Goal: Task Accomplishment & Management: Use online tool/utility

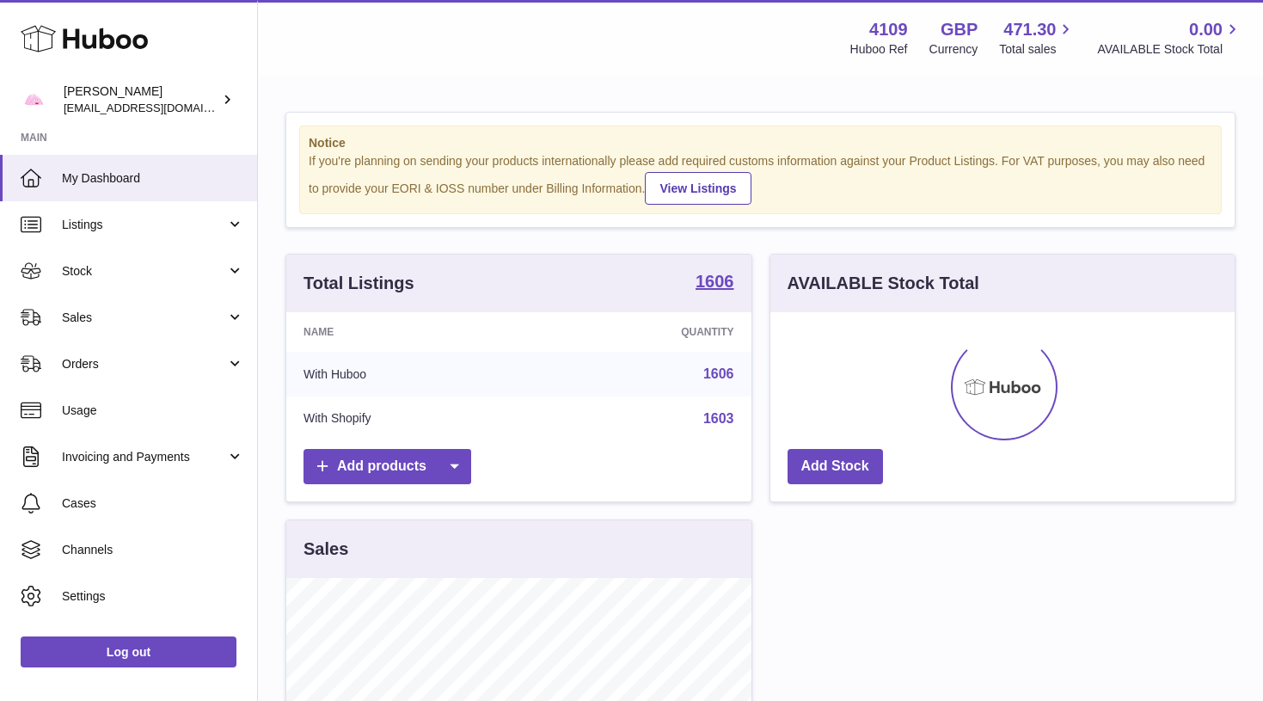
scroll to position [268, 464]
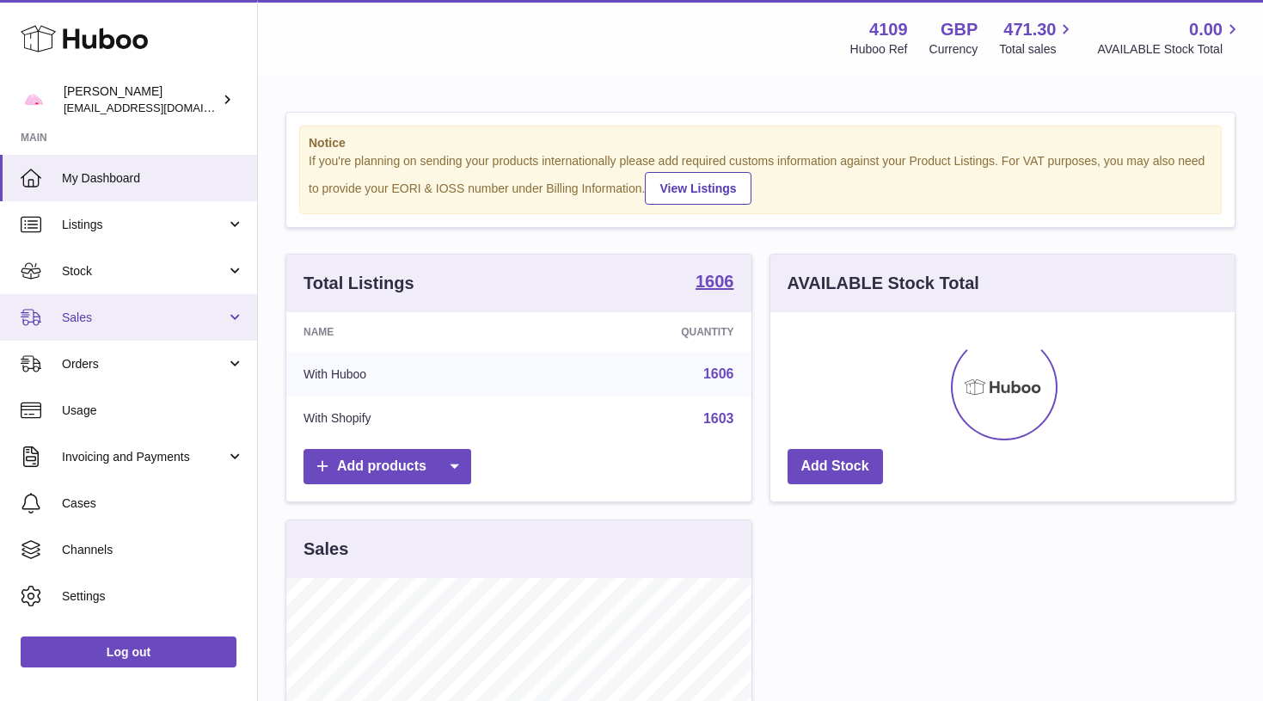
click at [182, 328] on link "Sales" at bounding box center [128, 317] width 257 height 46
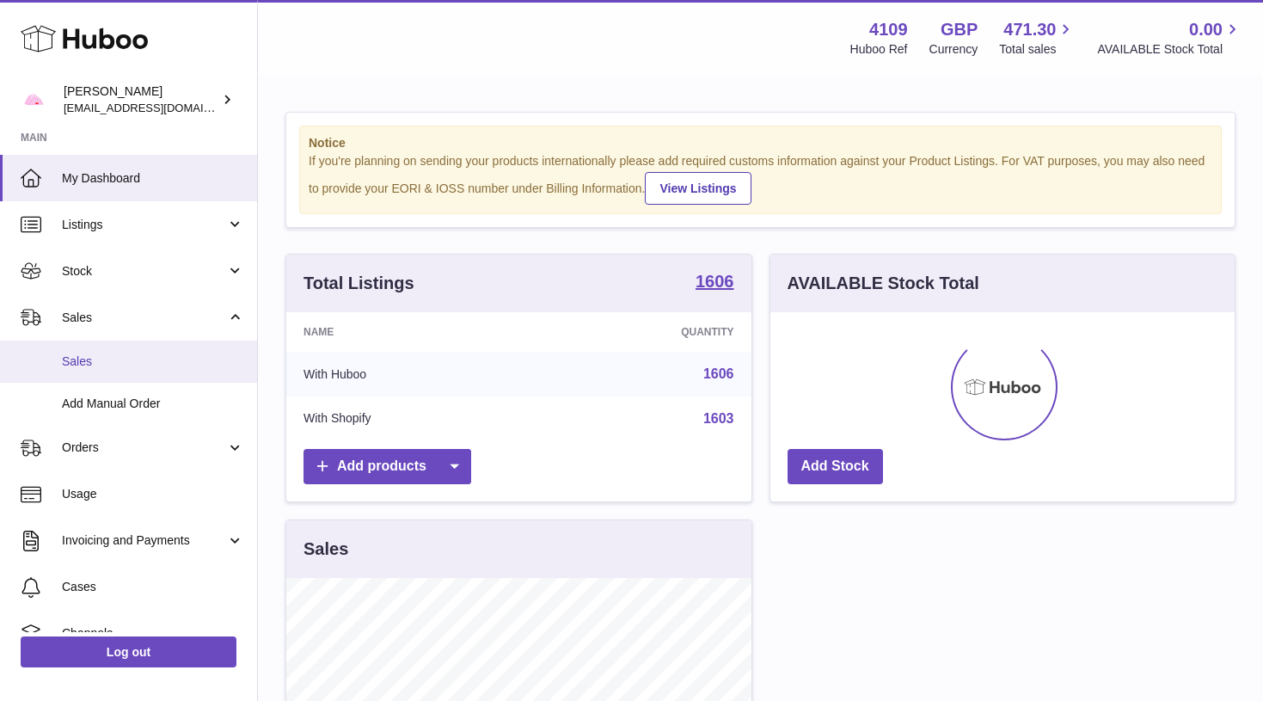
click at [154, 358] on span "Sales" at bounding box center [153, 361] width 182 height 16
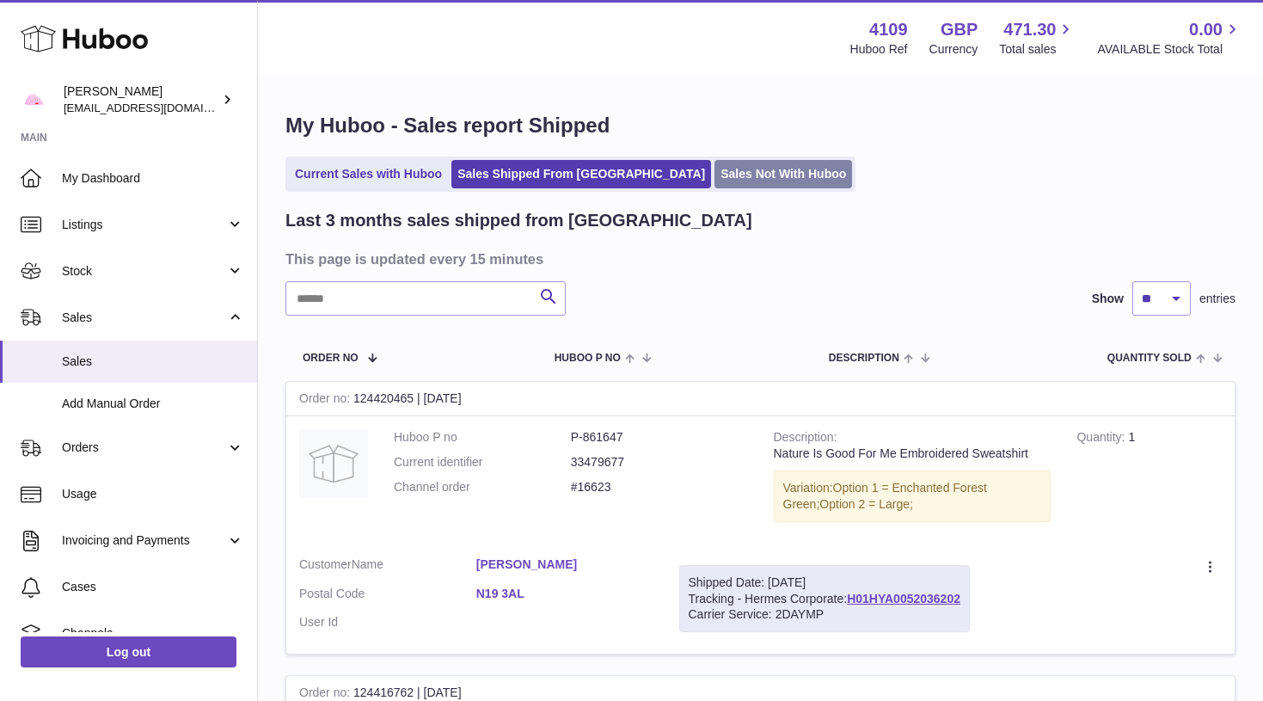
click at [714, 183] on link "Sales Not With Huboo" at bounding box center [783, 174] width 138 height 28
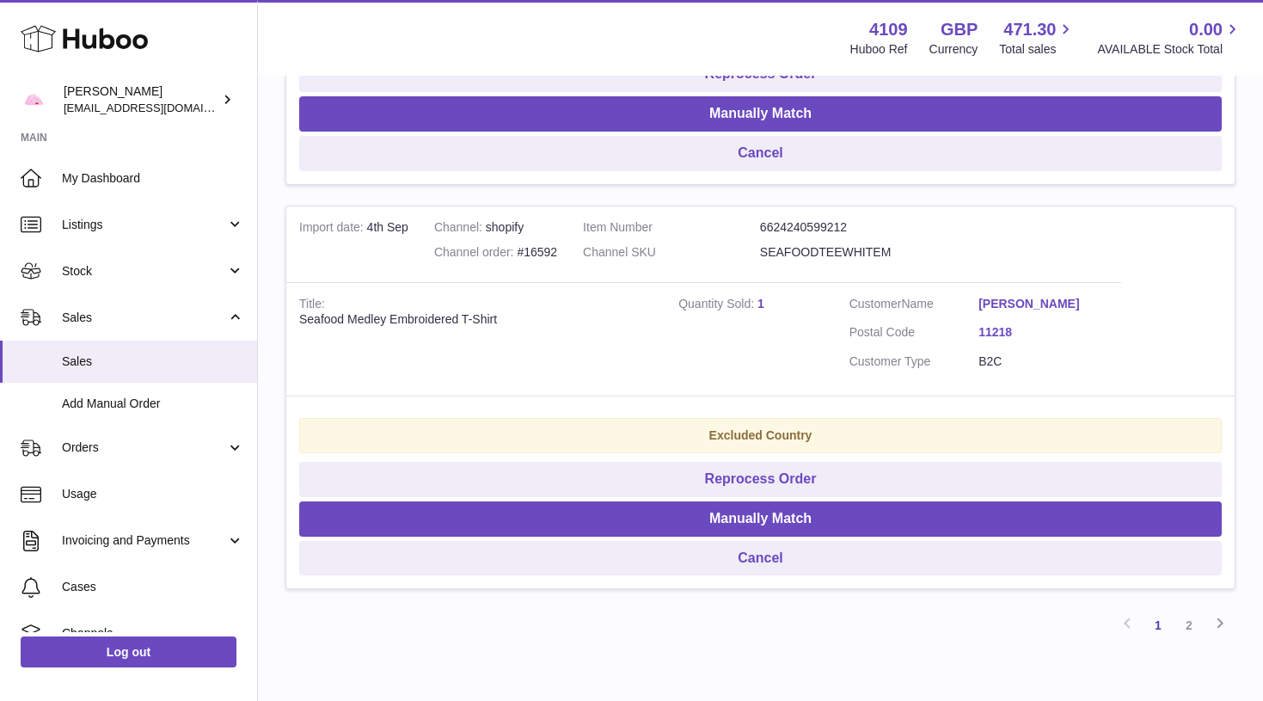
scroll to position [3794, 0]
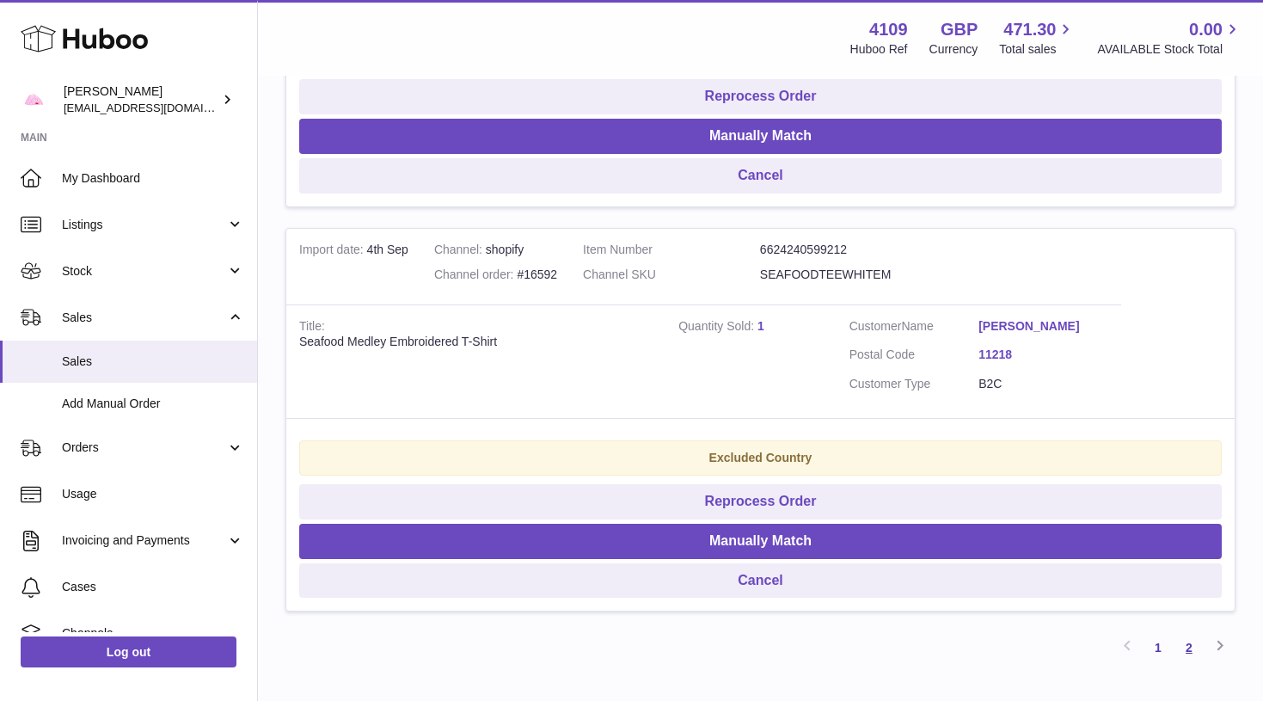
click at [1192, 632] on link "2" at bounding box center [1189, 647] width 31 height 31
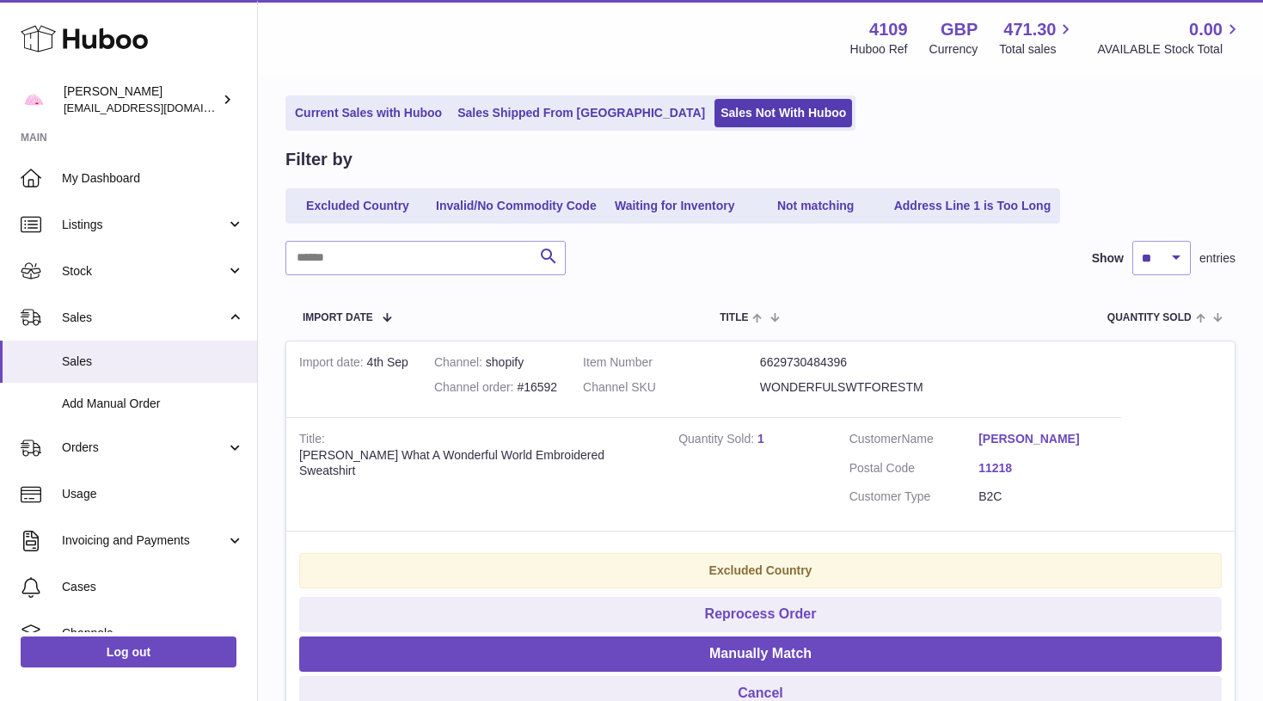
scroll to position [77, 0]
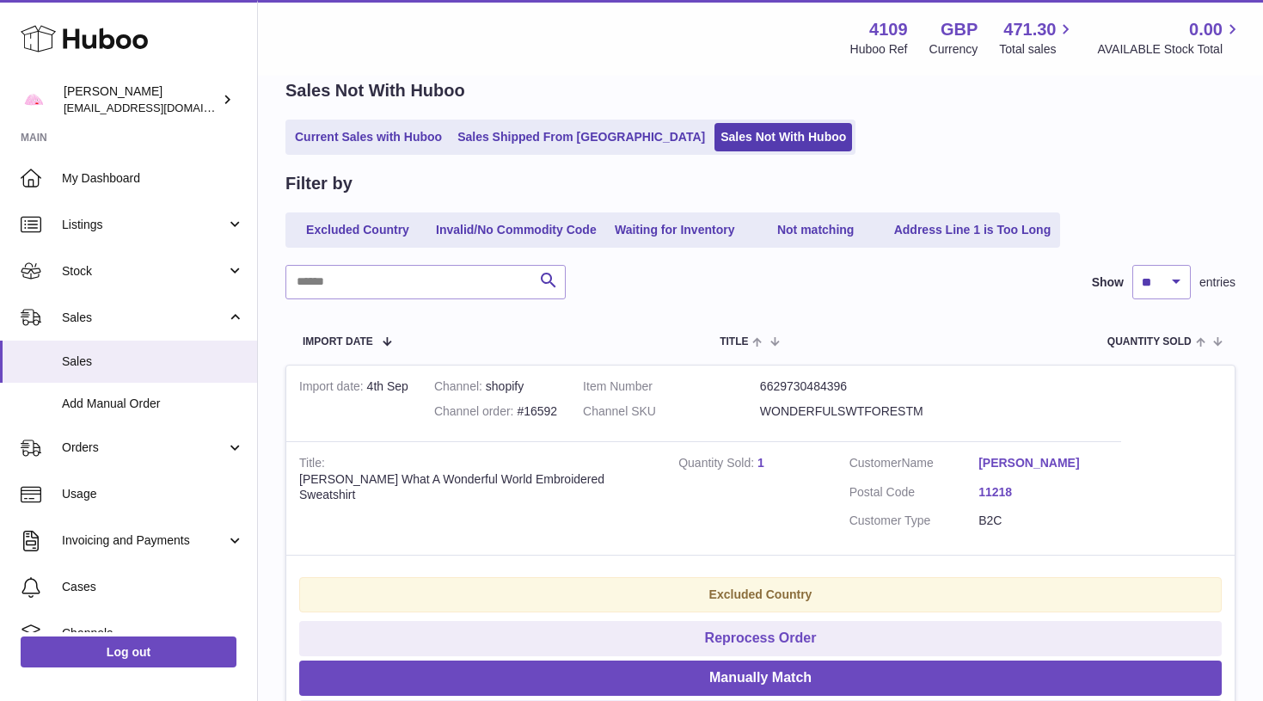
click at [139, 49] on icon at bounding box center [84, 38] width 127 height 34
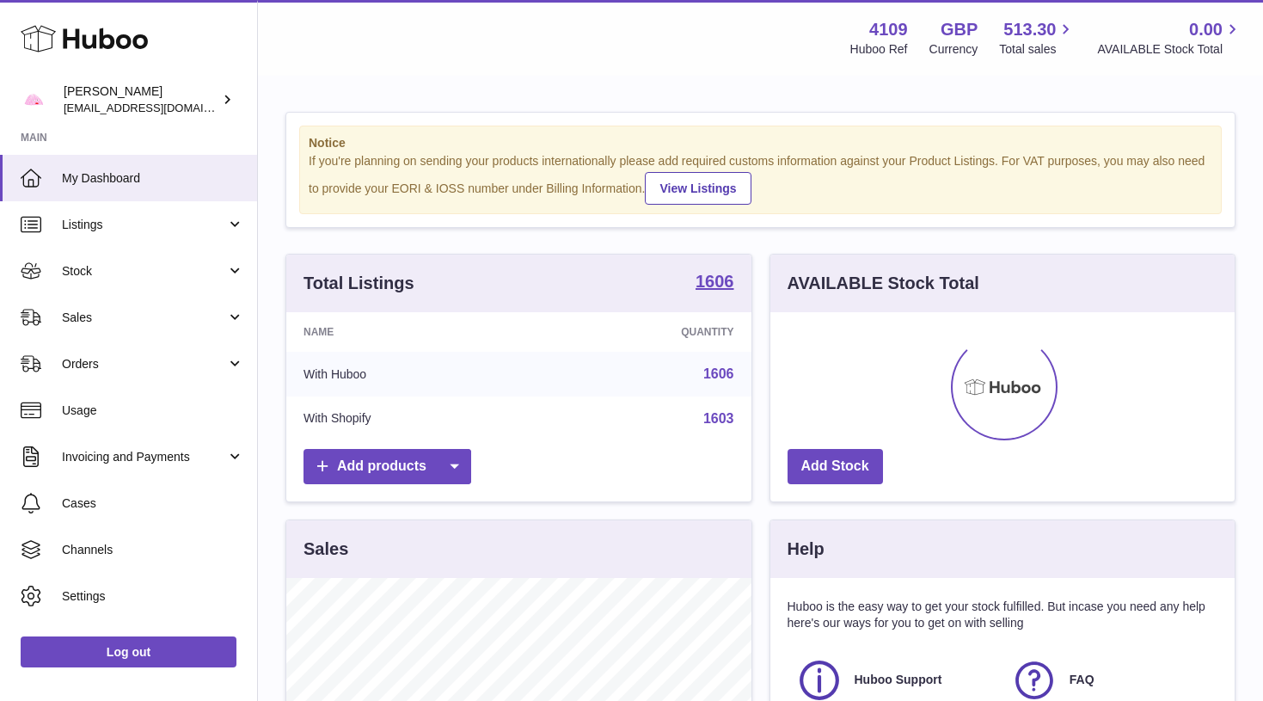
scroll to position [268, 464]
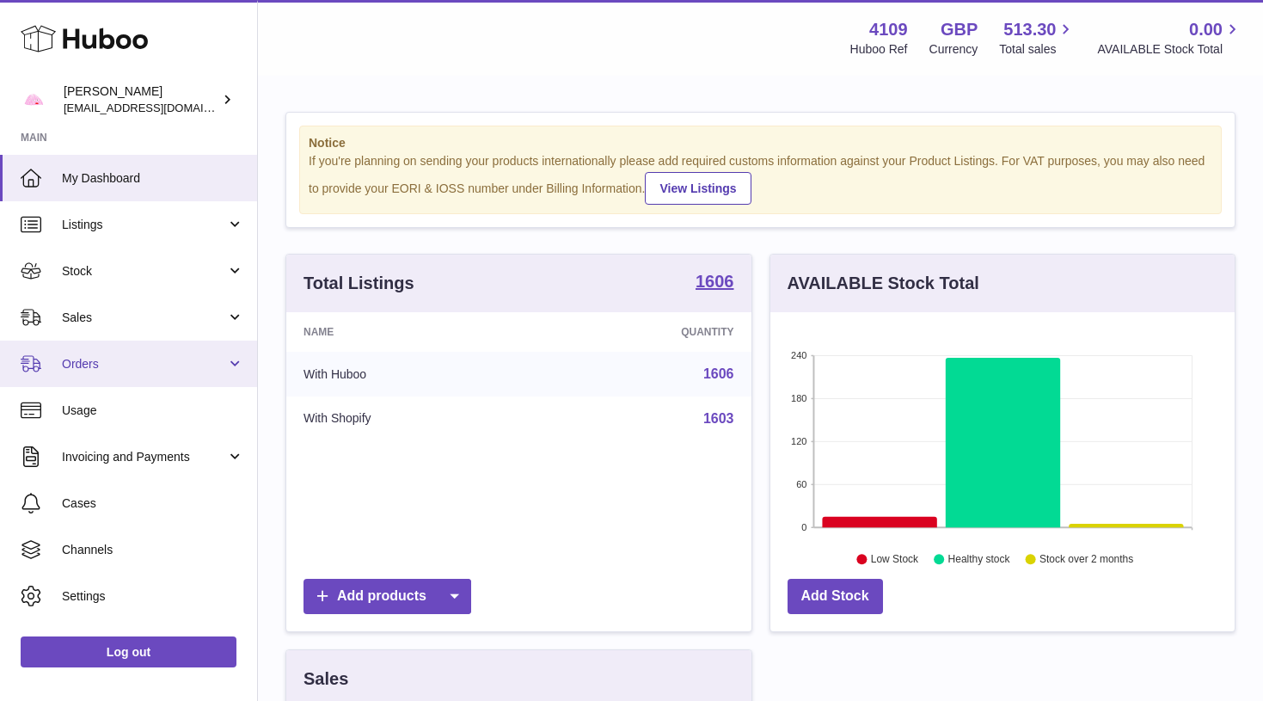
click at [161, 372] on link "Orders" at bounding box center [128, 363] width 257 height 46
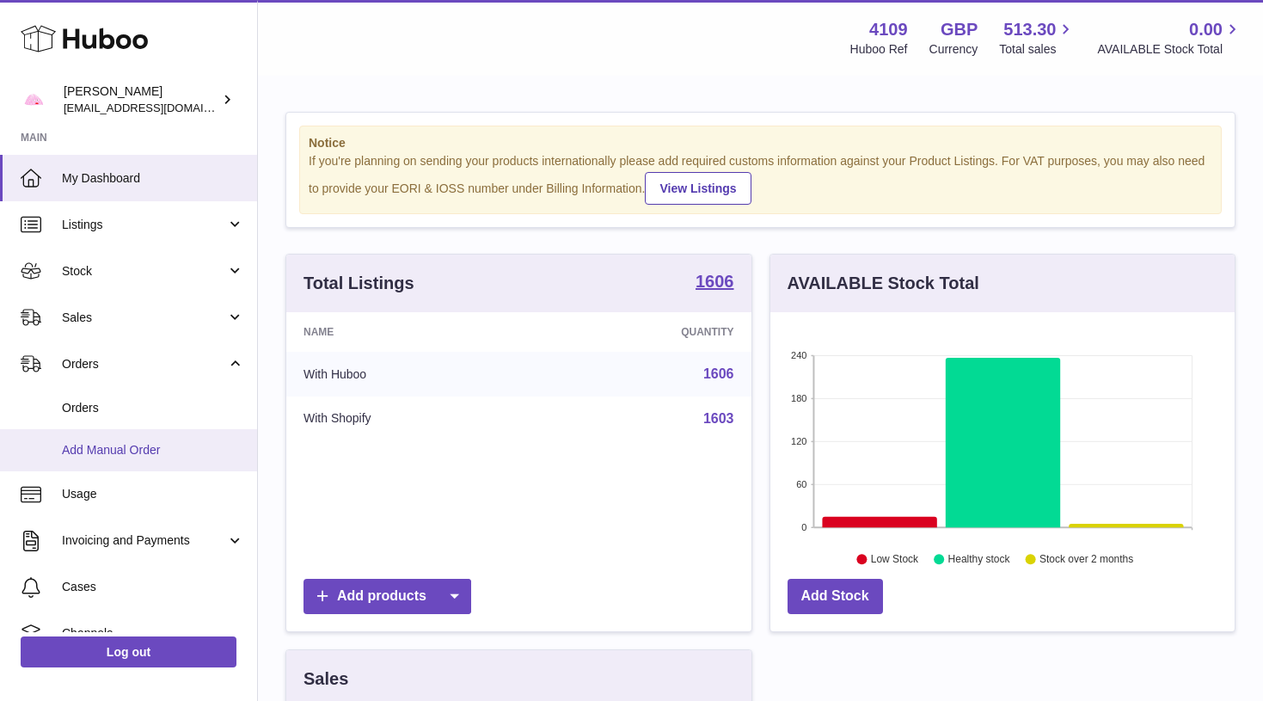
click at [146, 442] on span "Add Manual Order" at bounding box center [153, 450] width 182 height 16
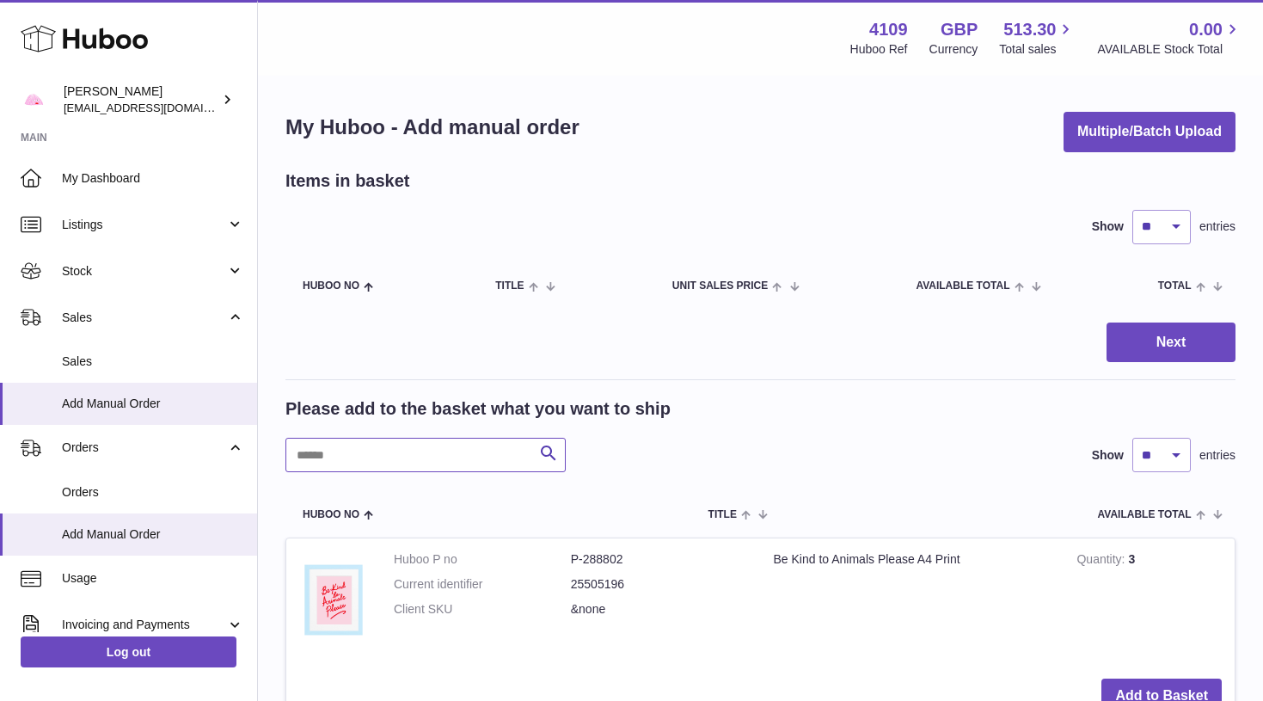
click at [391, 447] on input "text" at bounding box center [425, 455] width 280 height 34
type input "**********"
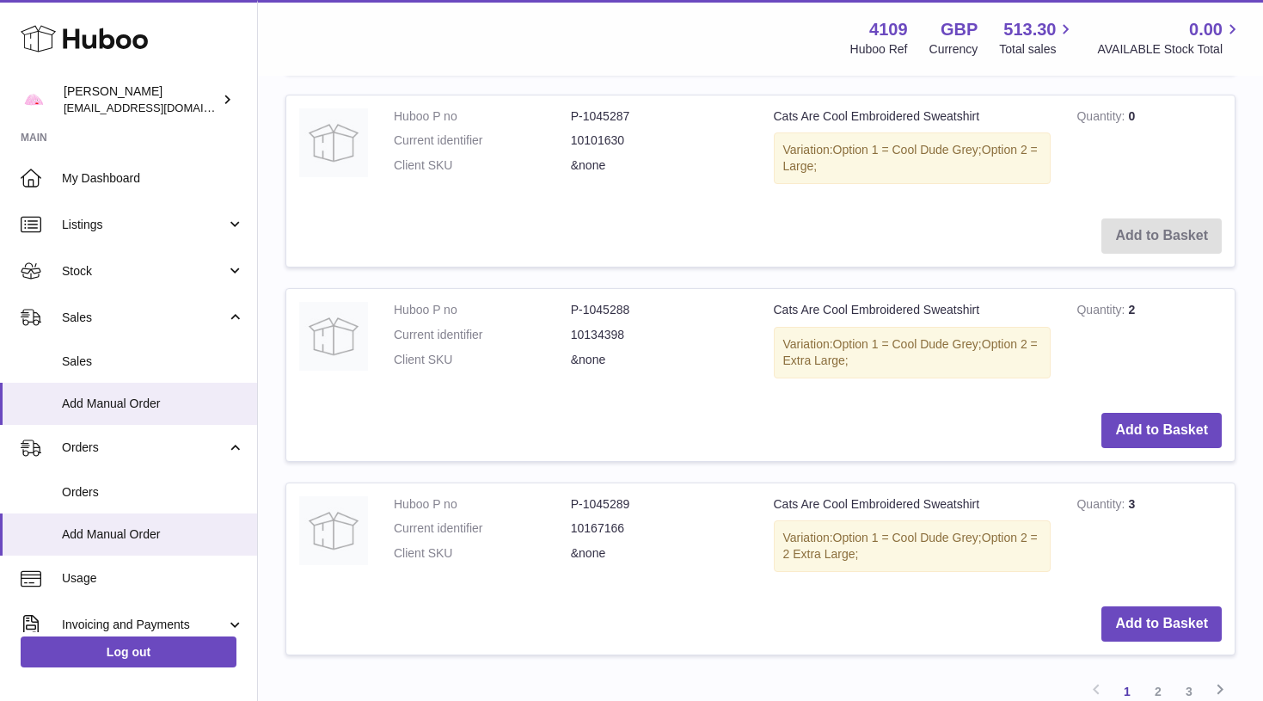
scroll to position [1804, 0]
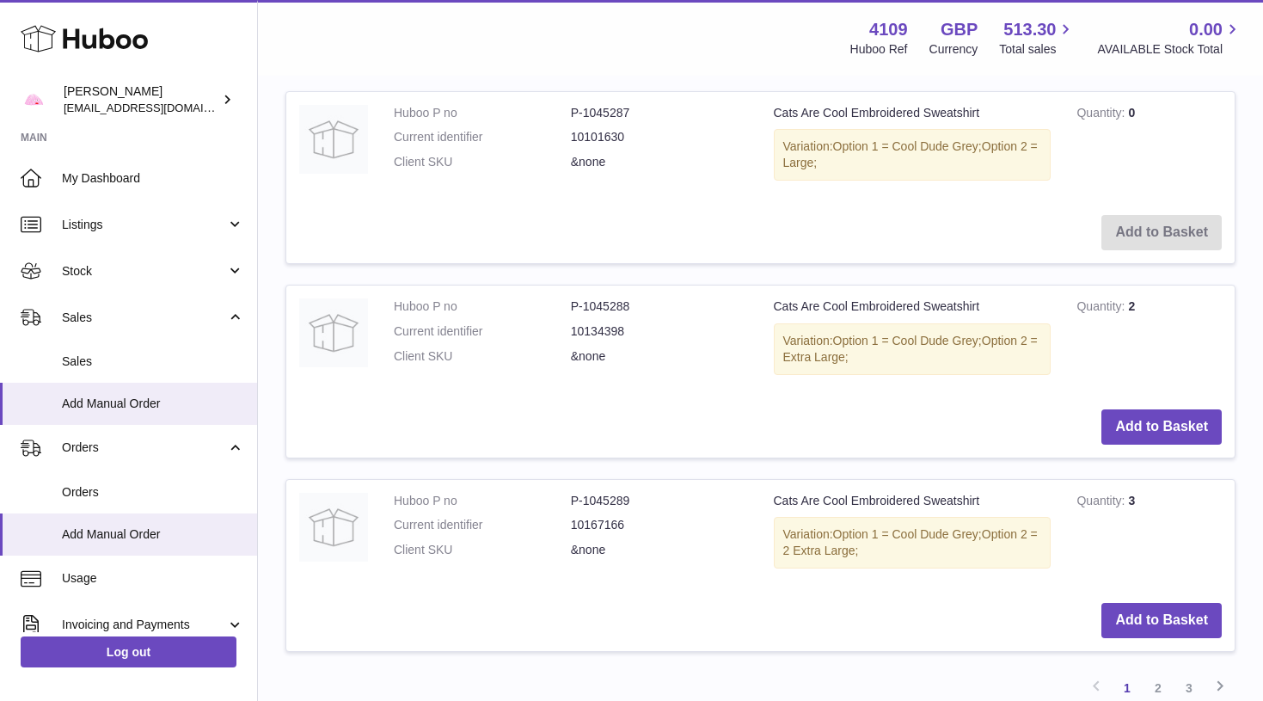
click at [105, 40] on icon at bounding box center [84, 38] width 127 height 34
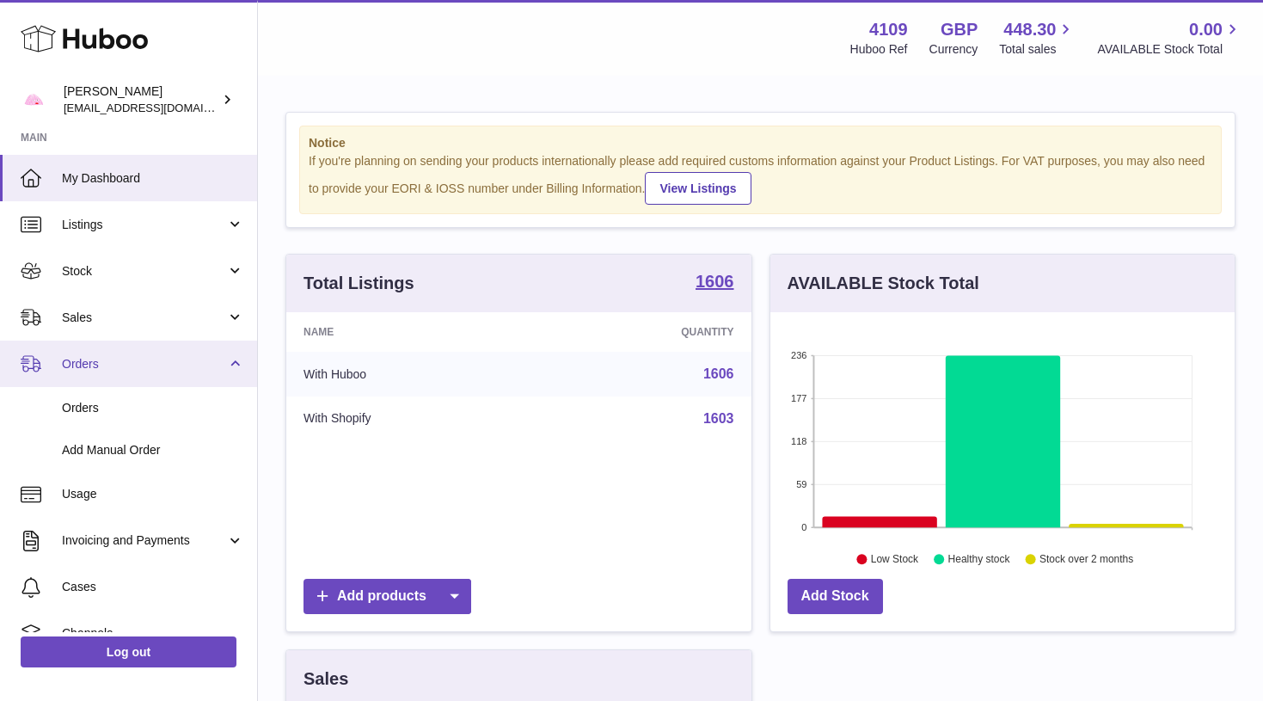
scroll to position [268, 464]
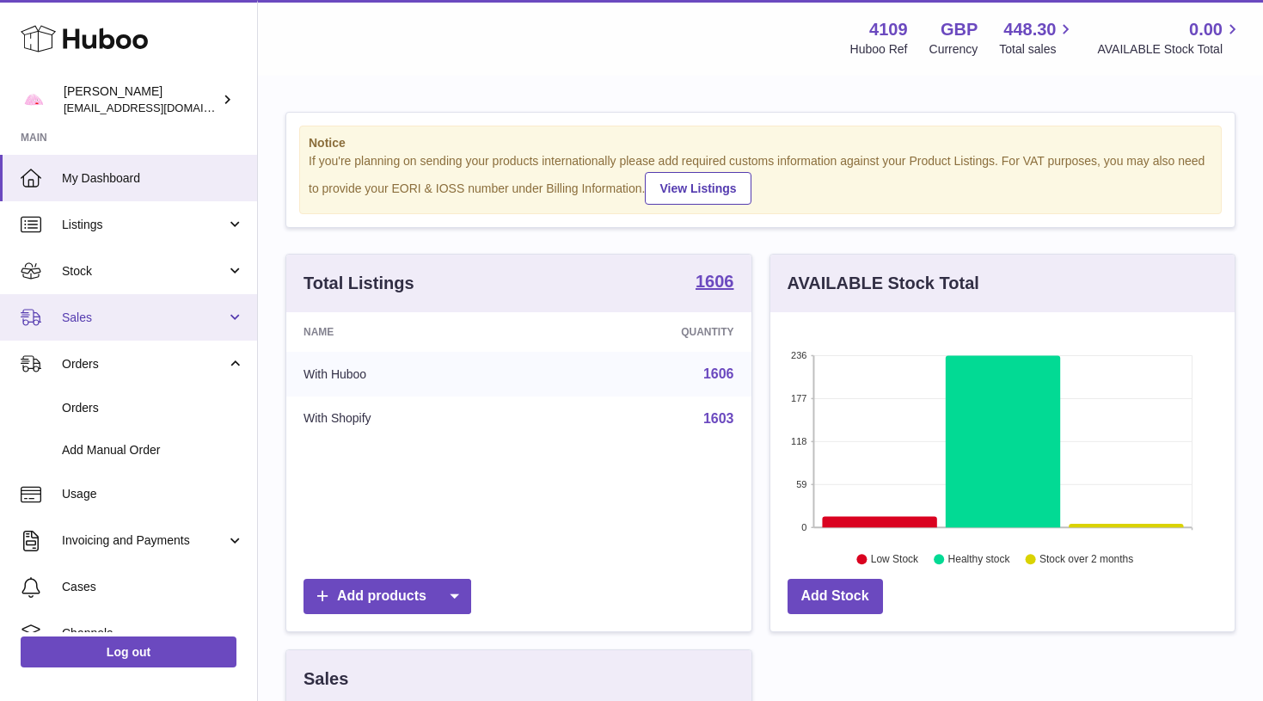
click at [138, 329] on link "Sales" at bounding box center [128, 317] width 257 height 46
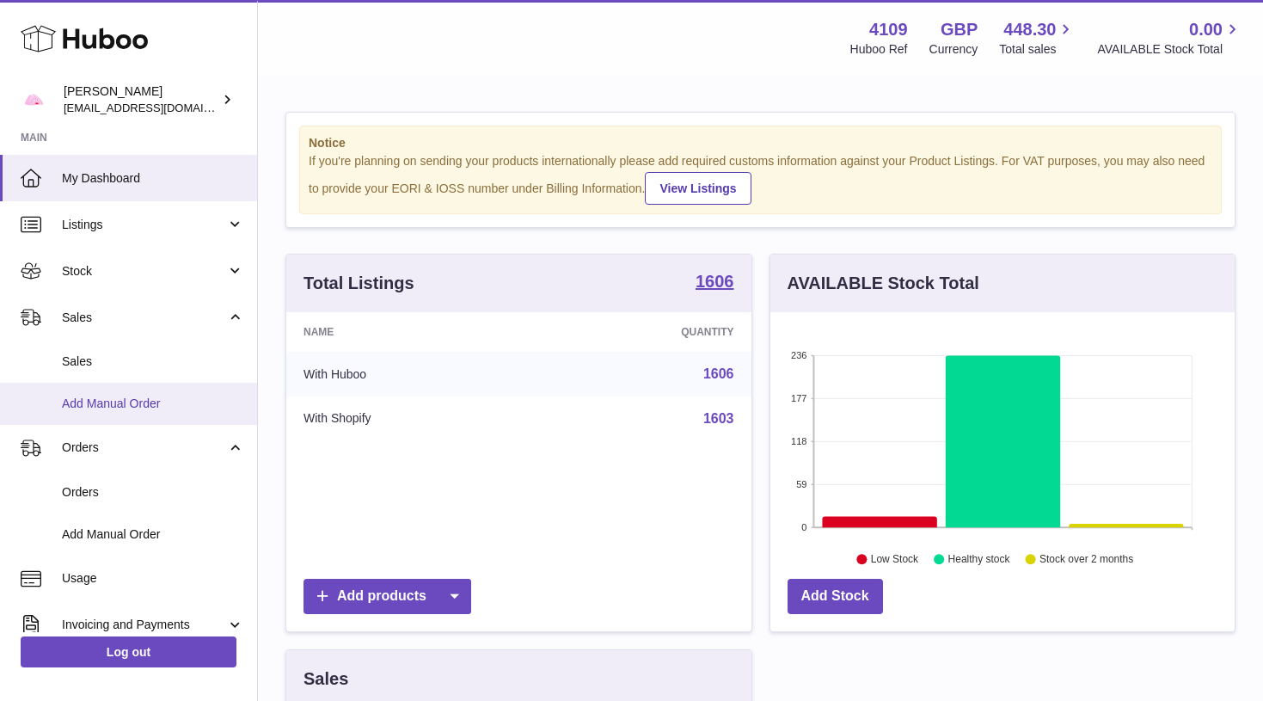
click at [149, 389] on link "Add Manual Order" at bounding box center [128, 404] width 257 height 42
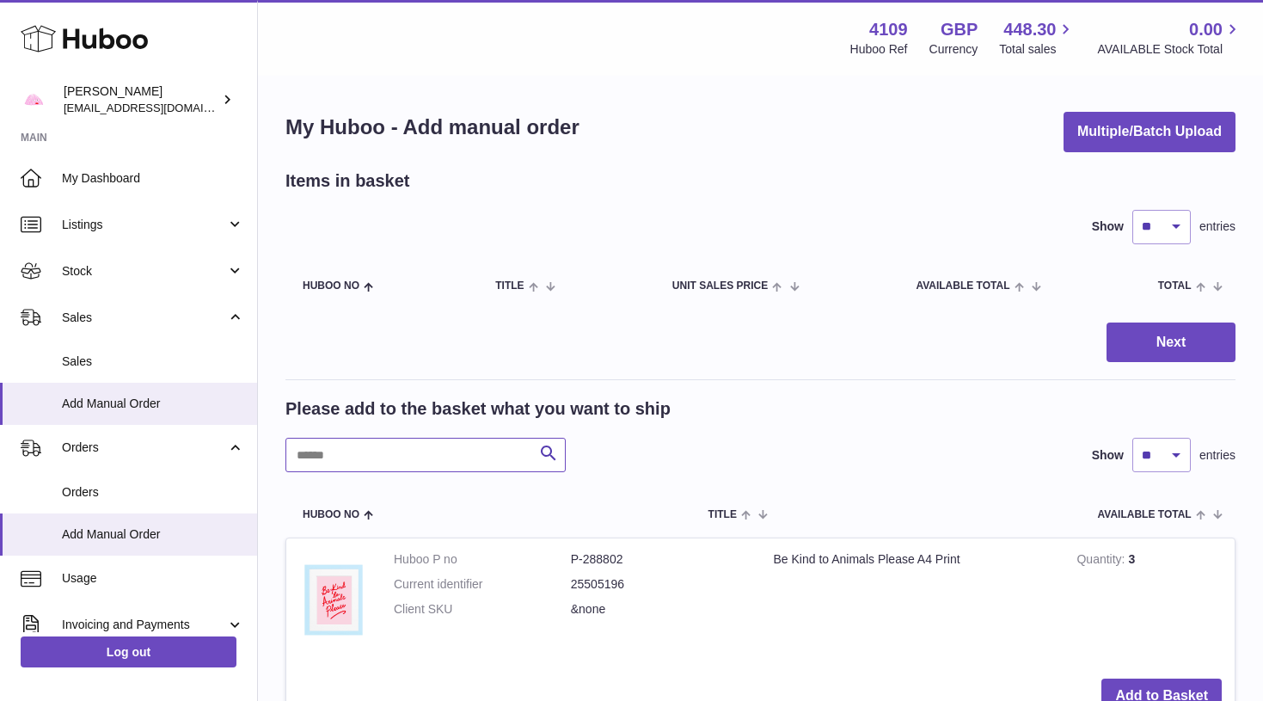
click at [462, 447] on input "text" at bounding box center [425, 455] width 280 height 34
